Goal: Transaction & Acquisition: Purchase product/service

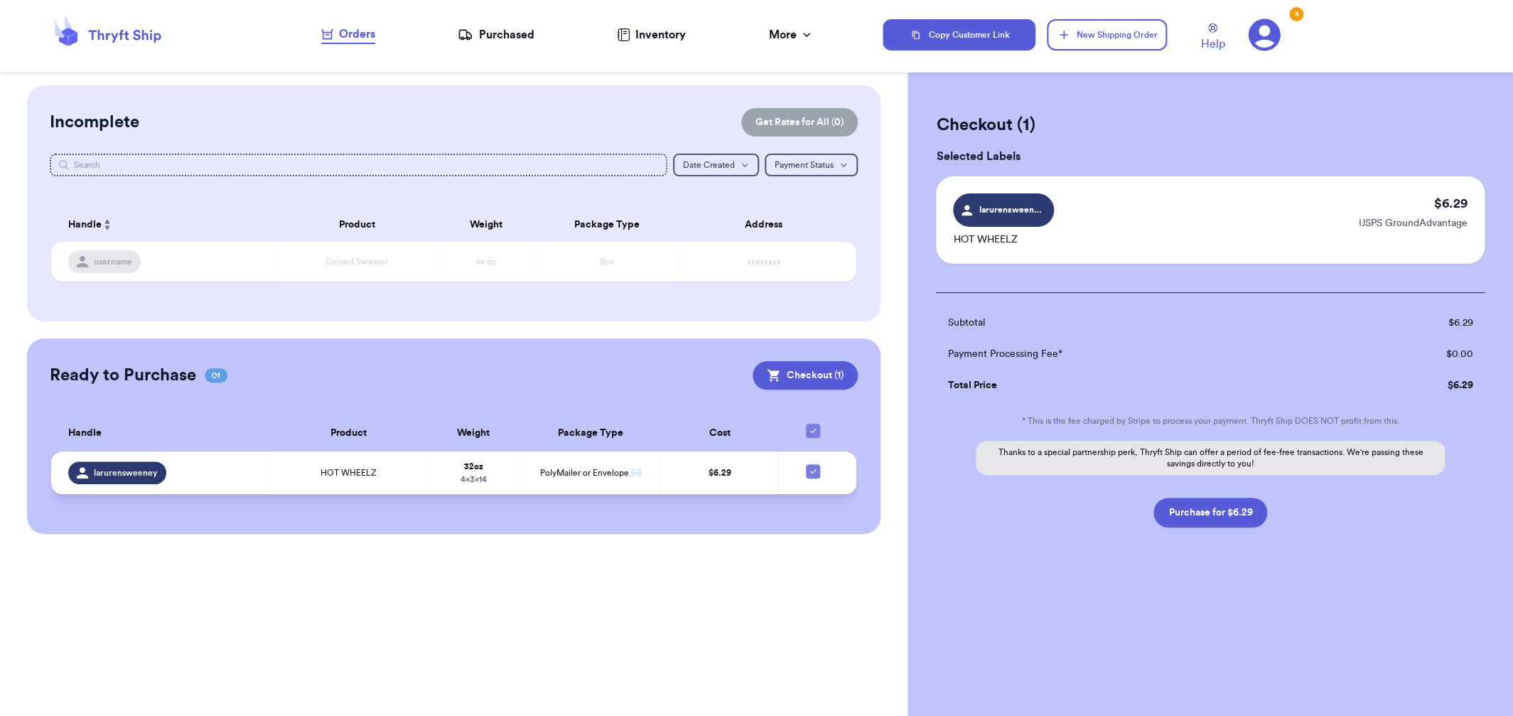
click at [704, 492] on td "$ 6.29" at bounding box center [719, 472] width 117 height 43
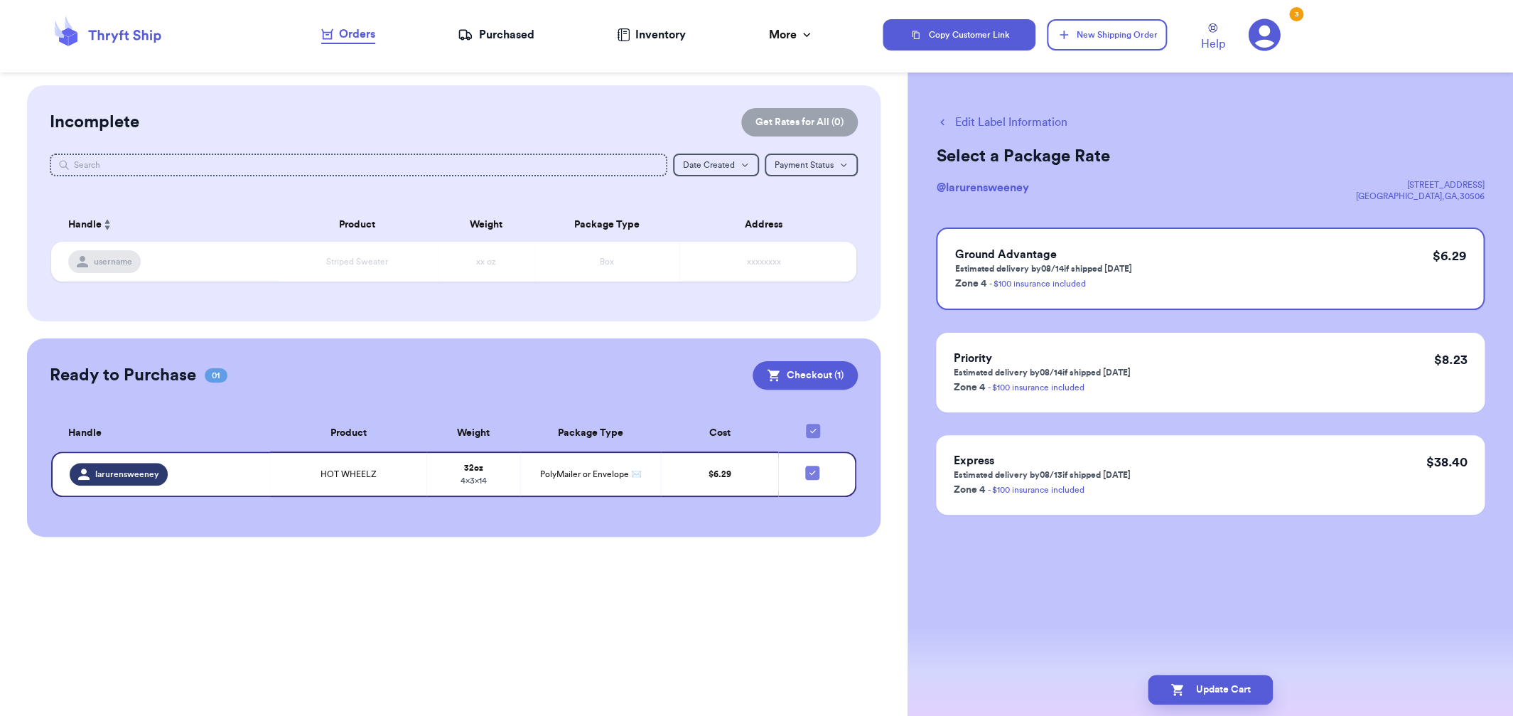
click at [1026, 134] on div "Edit Label Information Select a Package Rate @ larurensweeney [STREET_ADDRESS] …" at bounding box center [1211, 349] width 606 height 529
click at [1024, 127] on button "Edit Label Information" at bounding box center [1001, 122] width 131 height 17
checkbox input "true"
select select "paid"
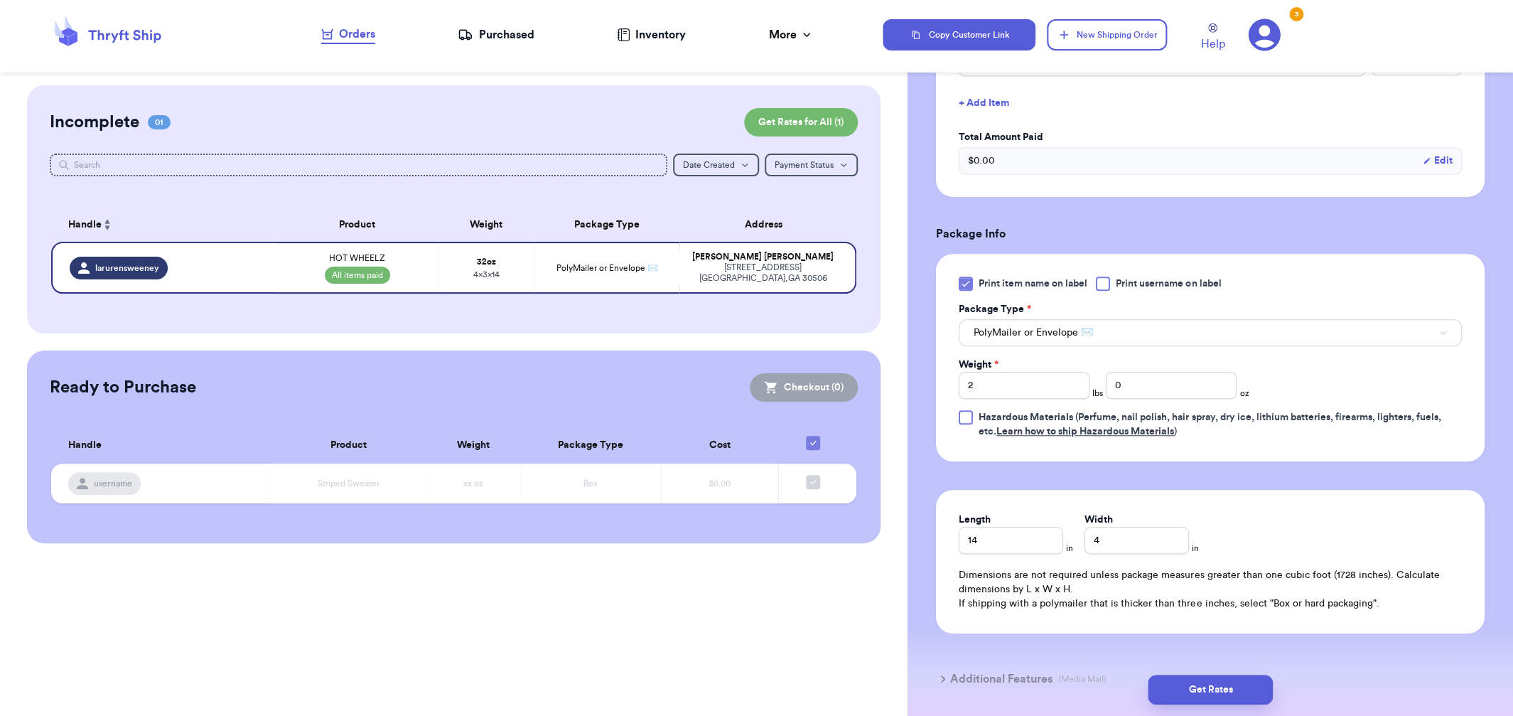
scroll to position [454, 0]
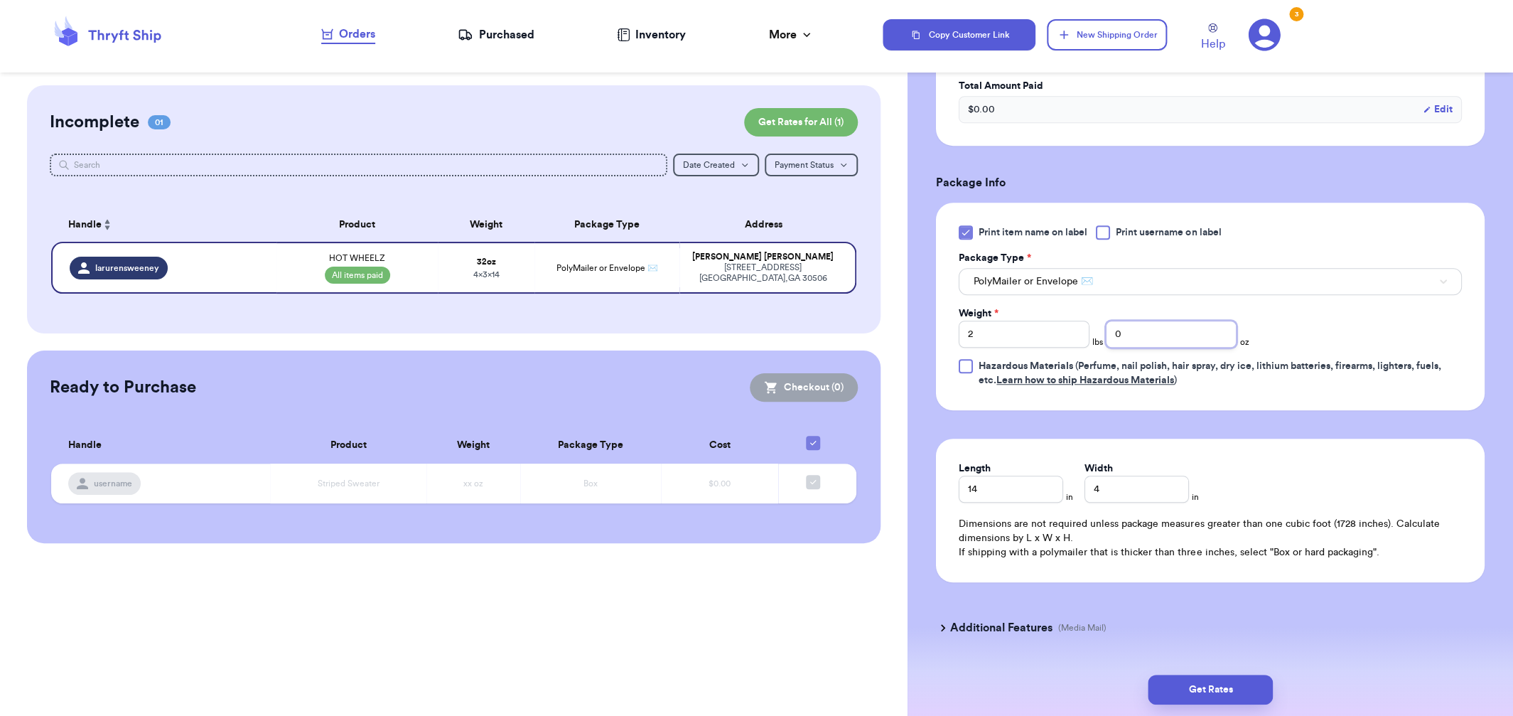
click at [1169, 340] on input "0" at bounding box center [1171, 334] width 131 height 27
type input "11"
click at [1048, 331] on input "2" at bounding box center [1024, 334] width 131 height 27
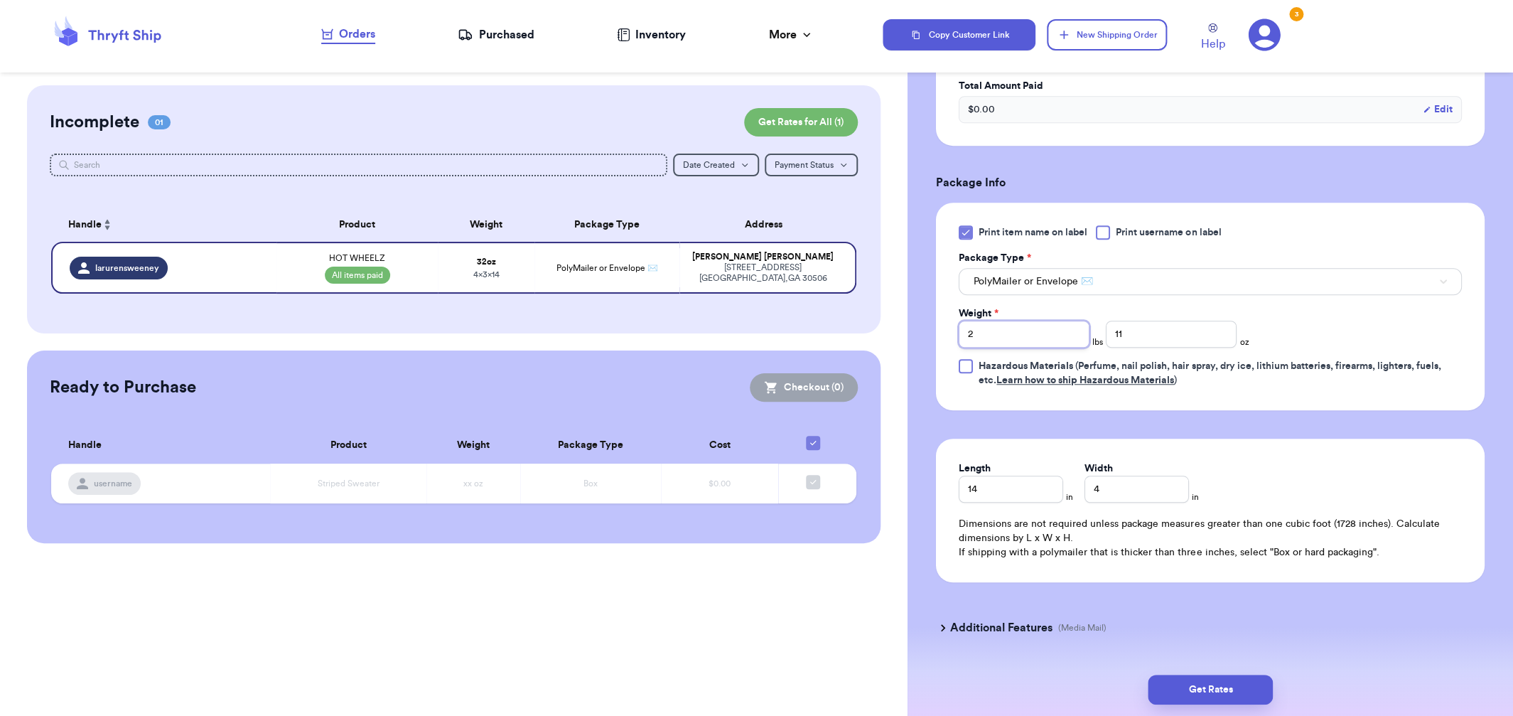
click at [1048, 331] on input "2" at bounding box center [1024, 334] width 131 height 27
click at [1003, 607] on form "Shipping Information Delete Label Customer Info Instagram Handle: larurensweene…" at bounding box center [1210, 158] width 549 height 997
click at [1025, 495] on input "14" at bounding box center [1011, 489] width 104 height 27
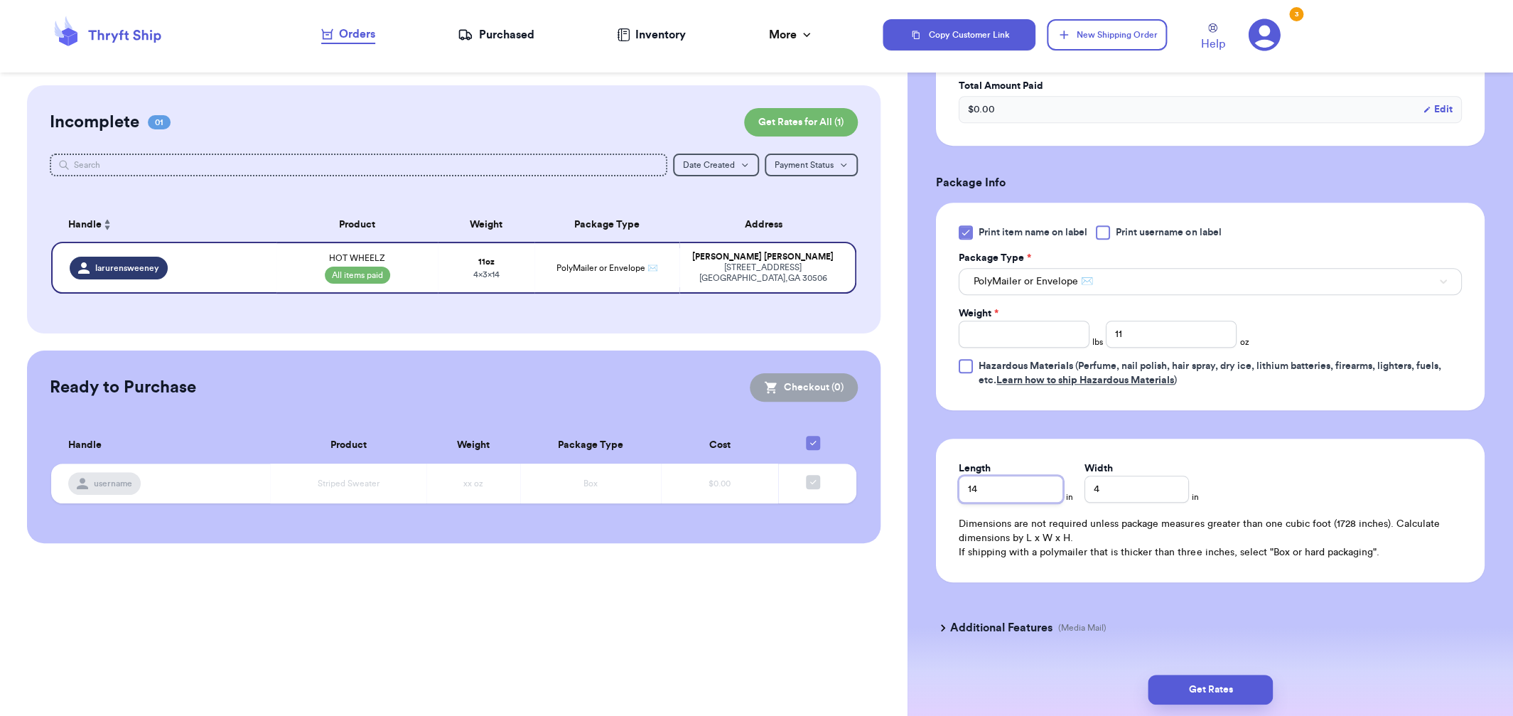
type input "3"
type input "13"
type input "7"
click at [1182, 701] on button "Get Rates" at bounding box center [1210, 690] width 125 height 30
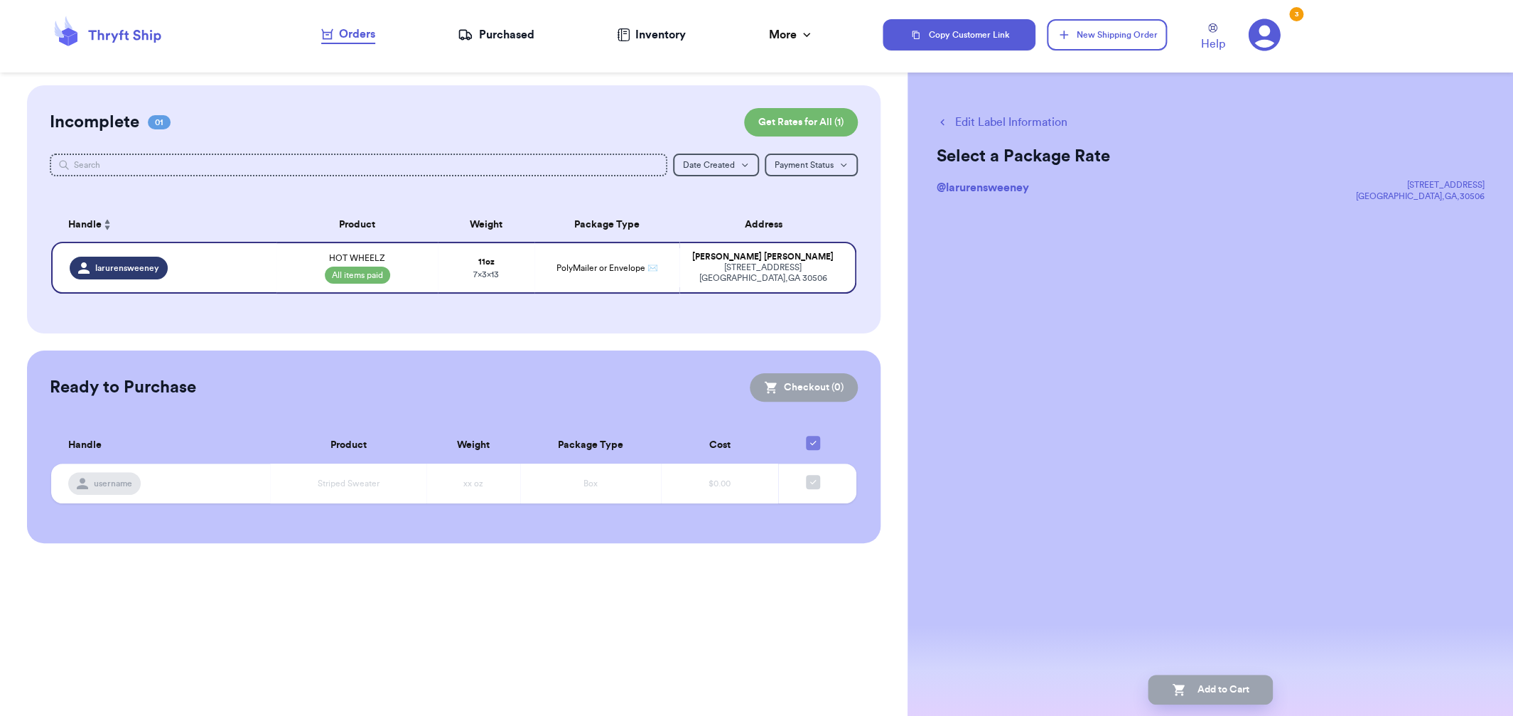
scroll to position [0, 0]
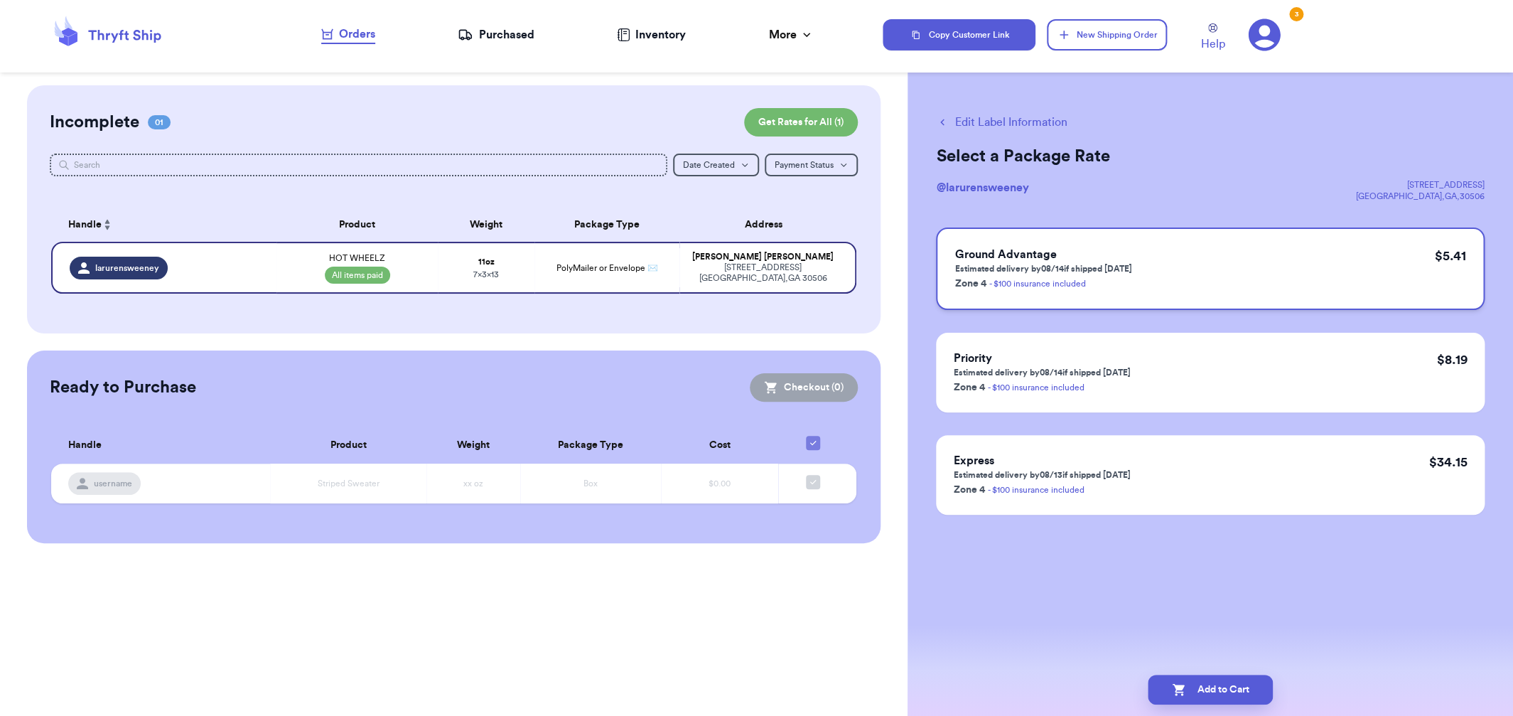
click at [1302, 269] on div "Ground Advantage Estimated delivery by 08/14 if shipped [DATE] Zone 4 - $100 in…" at bounding box center [1210, 268] width 549 height 82
click at [1218, 685] on button "Add to Cart" at bounding box center [1210, 690] width 125 height 30
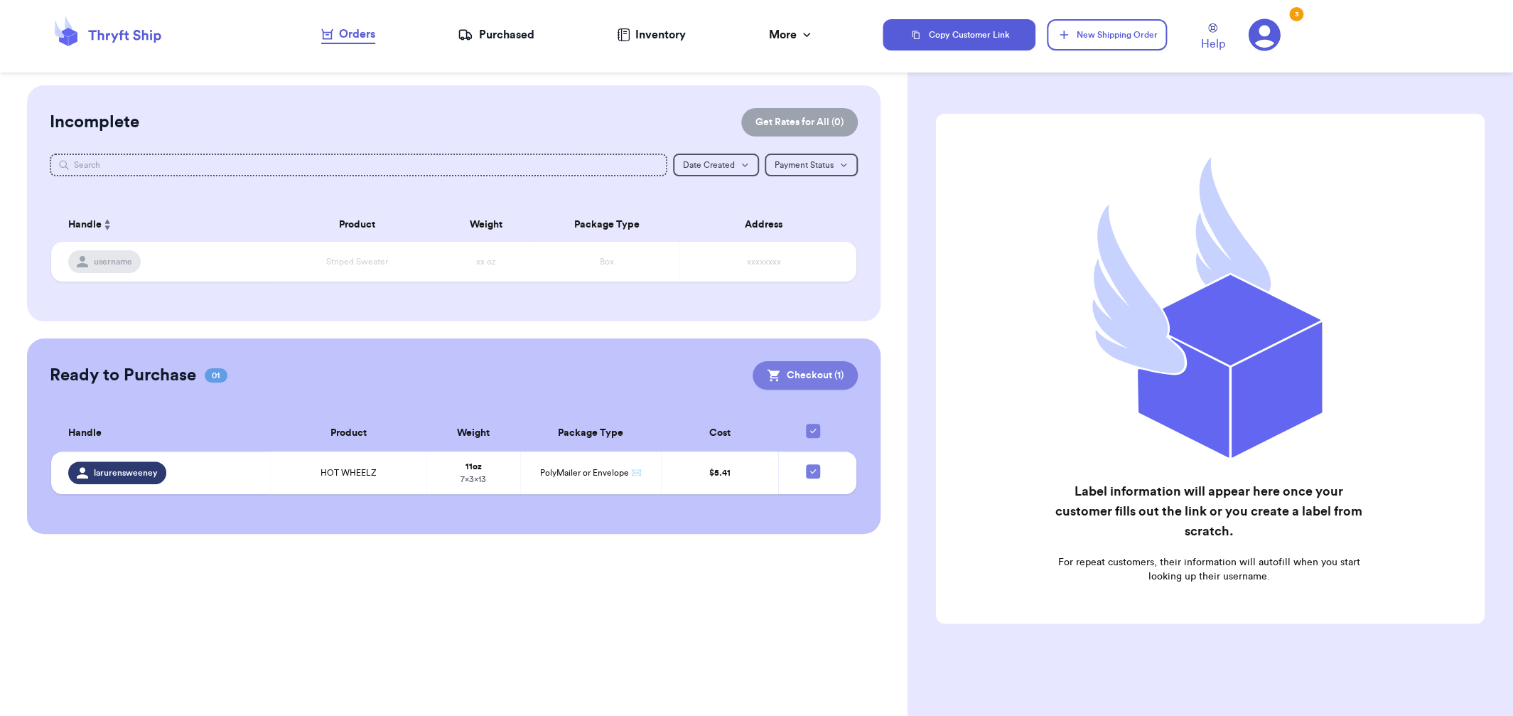
click at [807, 385] on button "Checkout ( 1 )" at bounding box center [805, 375] width 105 height 28
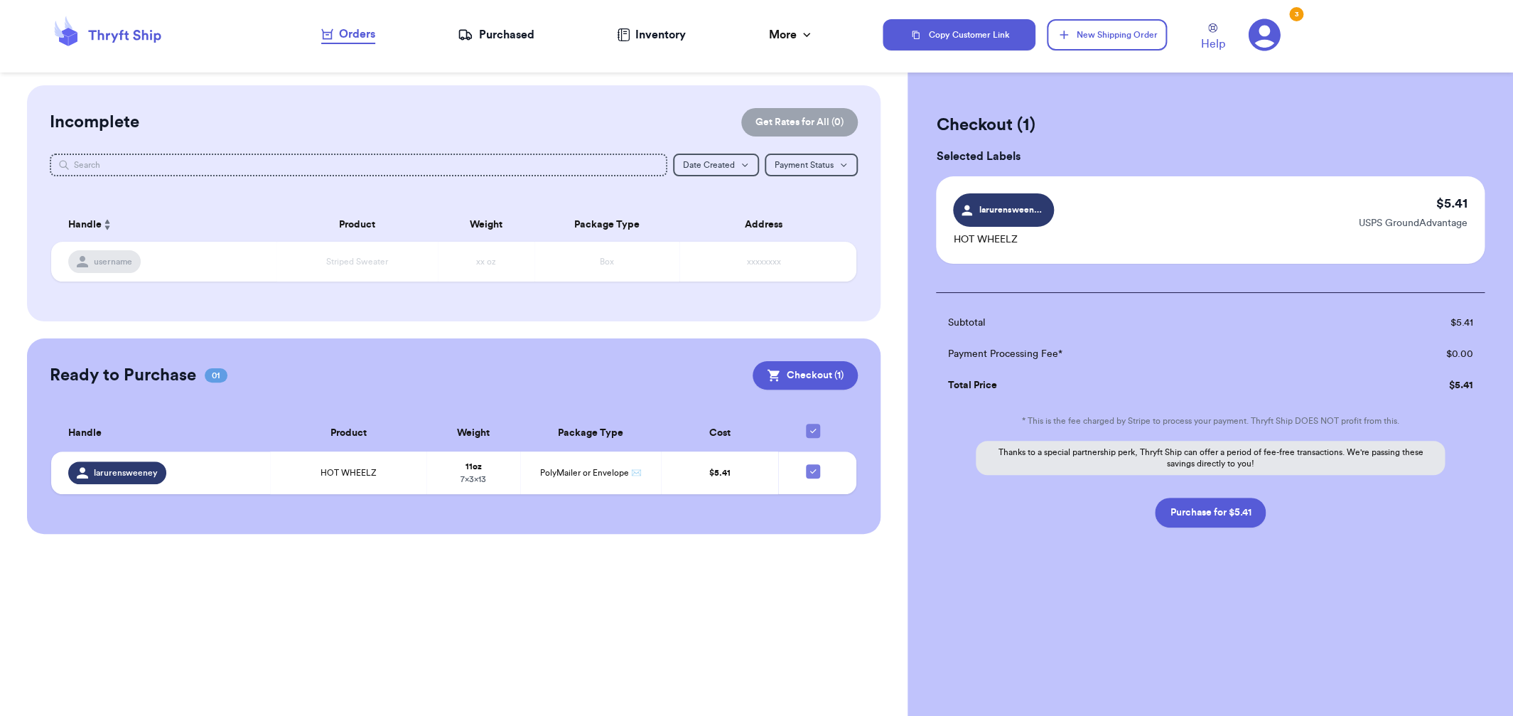
click at [1217, 530] on div "Checkout ( 1 ) Selected Labels larurensweeney HOT WHEELZ $ 5.41 USPS GroundAdva…" at bounding box center [1211, 356] width 606 height 542
click at [1211, 515] on button "Purchase for $5.41" at bounding box center [1210, 513] width 111 height 30
checkbox input "false"
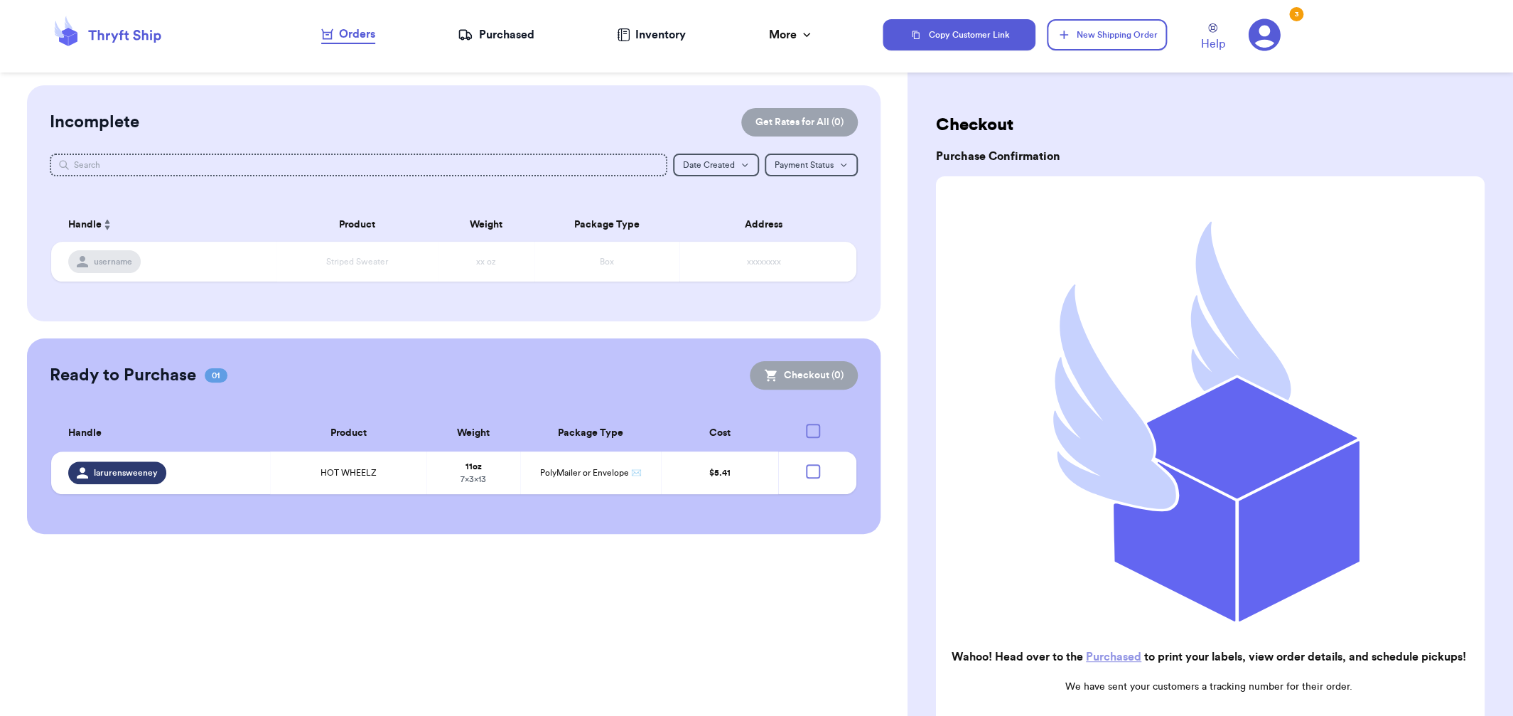
checkbox input "true"
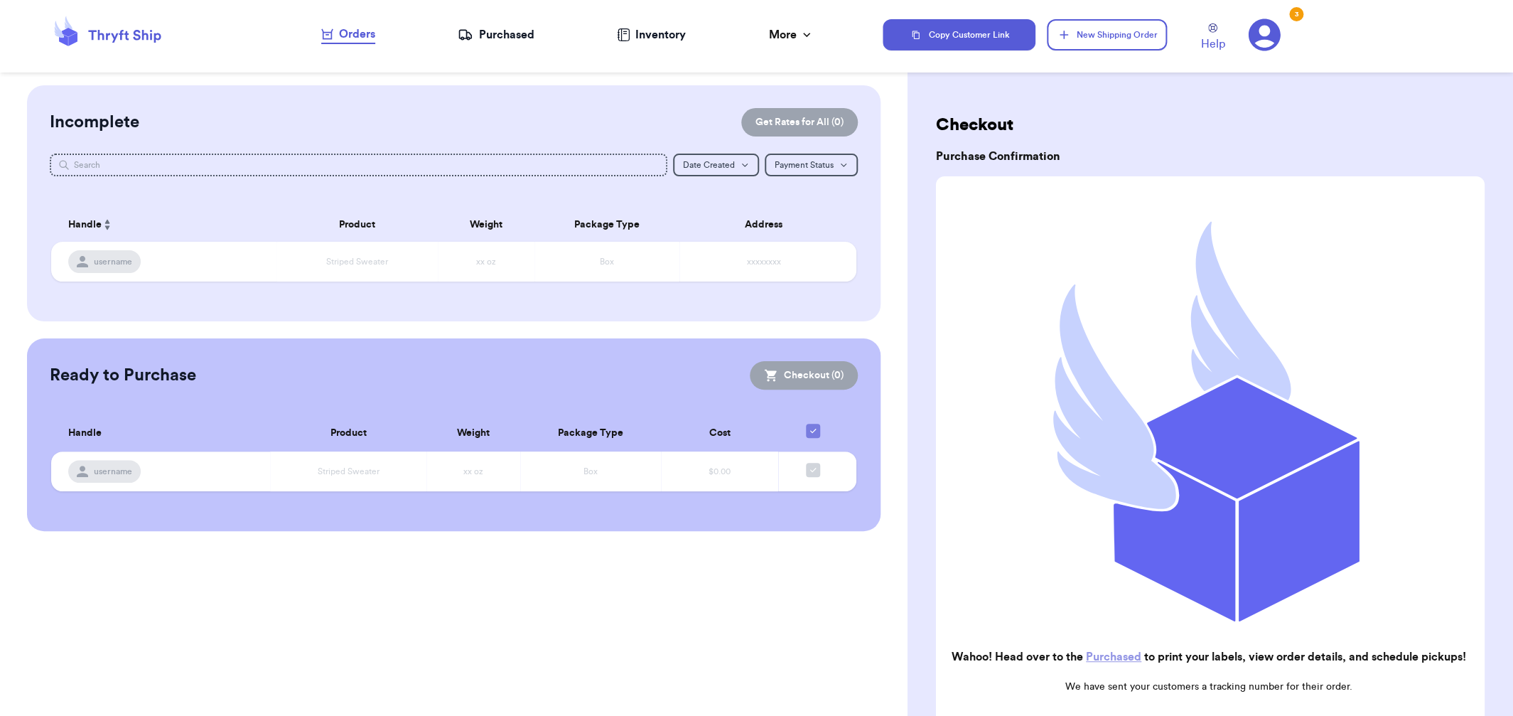
click at [507, 41] on div "Purchased" at bounding box center [496, 34] width 76 height 17
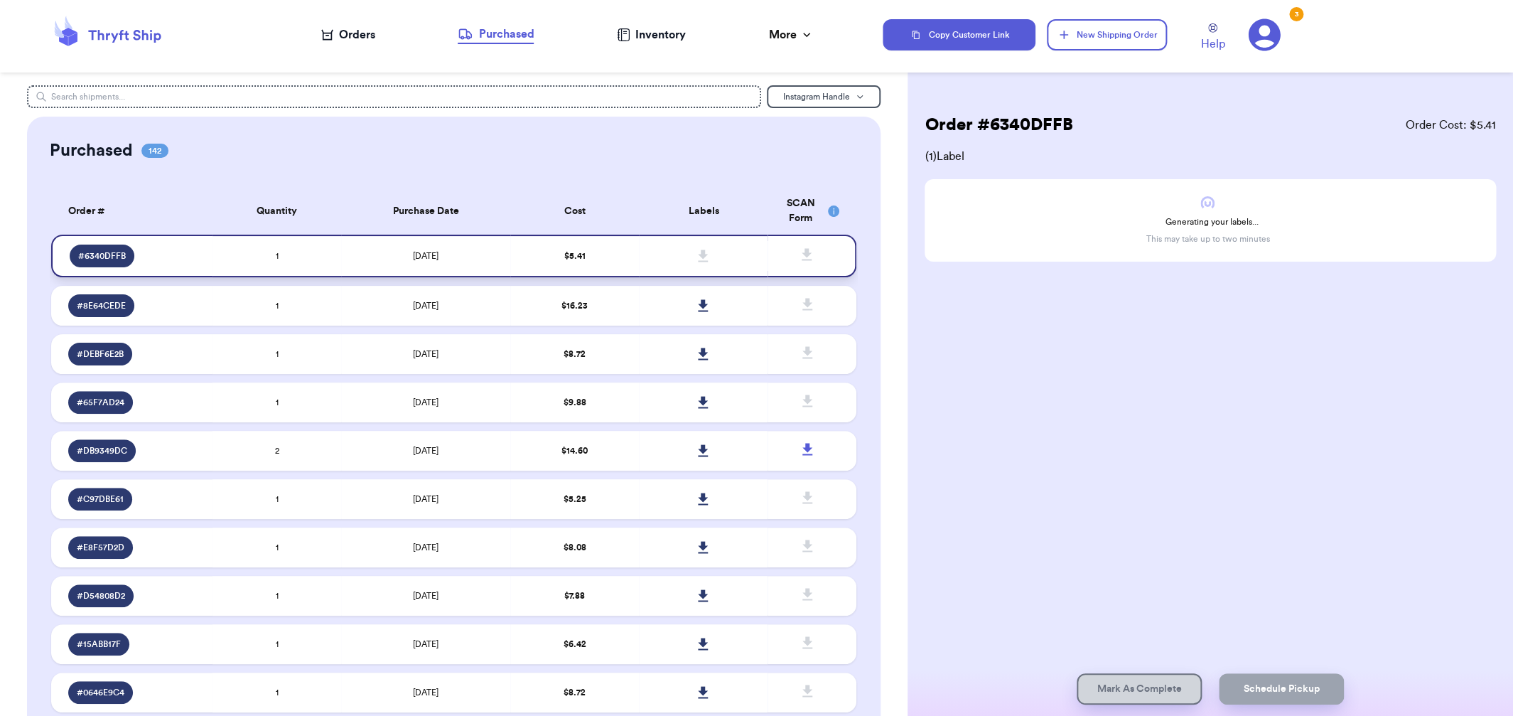
click at [500, 261] on td "[DATE]" at bounding box center [425, 256] width 169 height 43
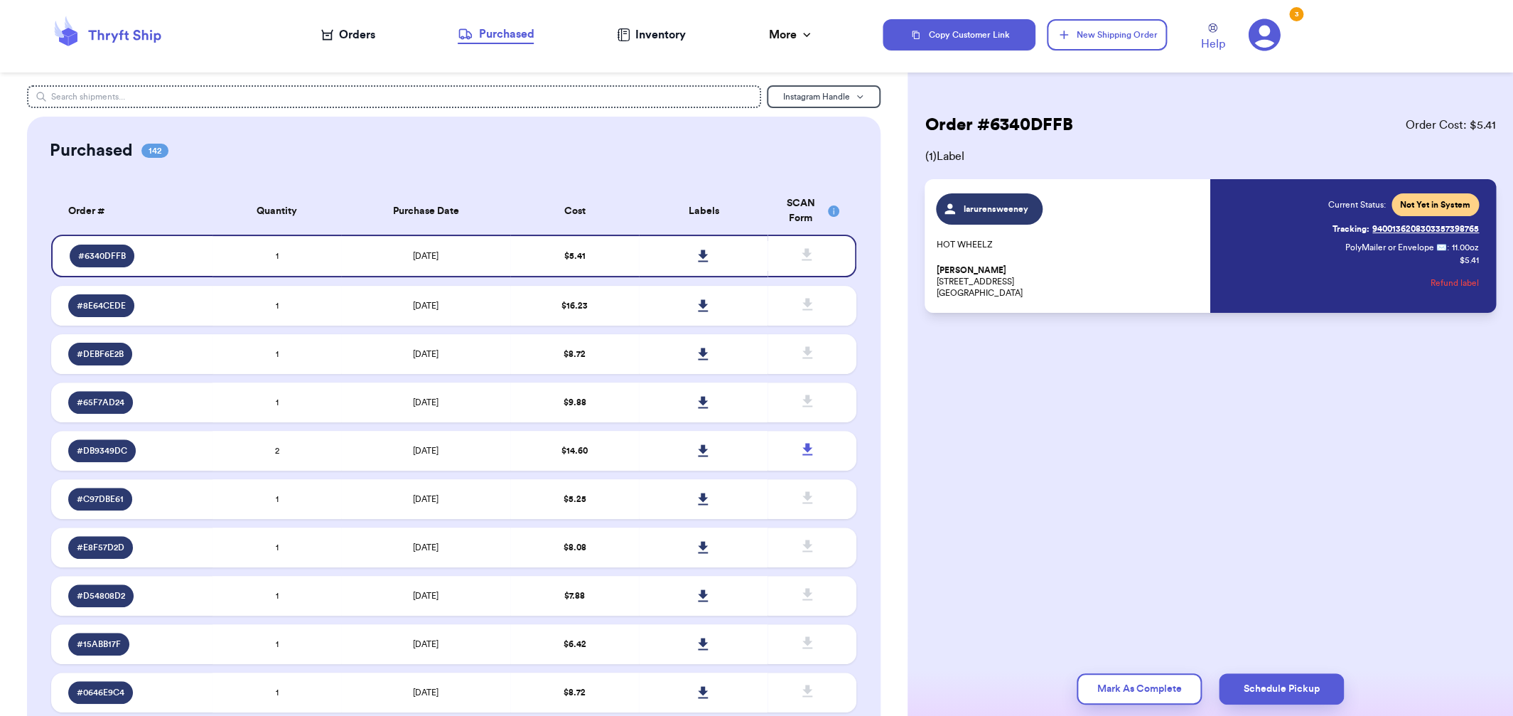
click at [1138, 243] on p "HOT WHEELZ" at bounding box center [1069, 244] width 266 height 11
click at [1127, 234] on div "larurensweeney HOT WHEELZ [PERSON_NAME] [STREET_ADDRESS]" at bounding box center [1069, 245] width 266 height 105
click at [1397, 249] on span "PolyMailer or Envelope ✉️" at bounding box center [1397, 247] width 102 height 9
click at [1040, 402] on div "Order # 6340DFFB Order Cost: $ 5.41 ( 1 ) Label larurensweeney HOT WHEELZ [PERS…" at bounding box center [1211, 255] width 606 height 341
click at [706, 259] on icon at bounding box center [703, 255] width 11 height 13
